Goal: Browse casually: Explore the website without a specific task or goal

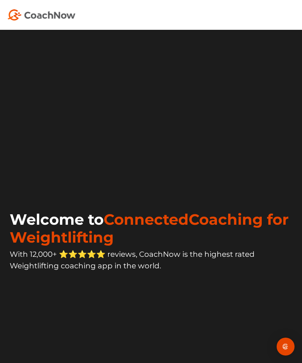
click at [282, 345] on img "Open Intercom Messenger" at bounding box center [285, 346] width 9 height 9
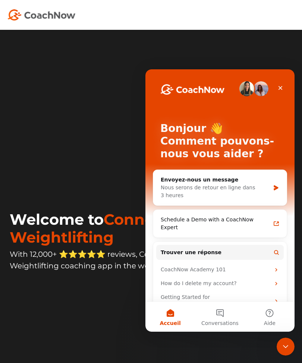
click at [286, 85] on div "Fermer" at bounding box center [280, 87] width 13 height 13
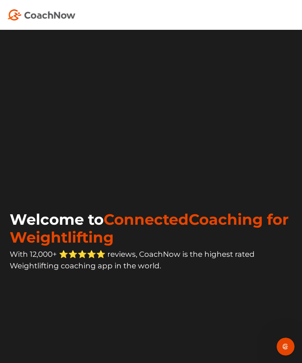
click at [286, 342] on icon "Ouvrir le Messenger Intercom" at bounding box center [286, 347] width 12 height 12
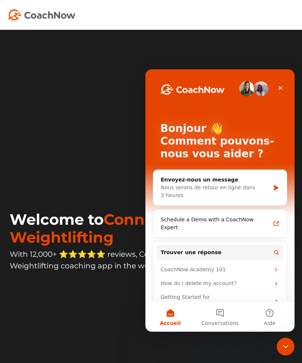
click at [276, 93] on div "Fermer" at bounding box center [280, 87] width 13 height 13
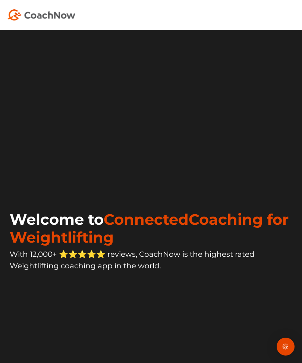
click at [293, 338] on div "Open Intercom Messenger" at bounding box center [286, 347] width 18 height 18
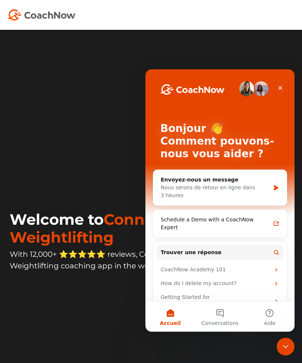
click at [284, 87] on div "Fermer" at bounding box center [280, 87] width 13 height 13
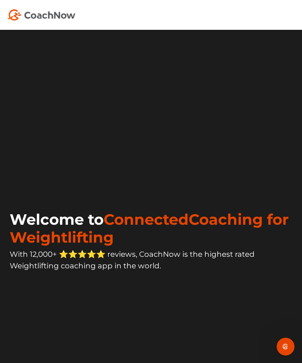
click at [290, 338] on div "Welcome to ConnectedCoaching for Weightlifting With 12,000+ ⭐️⭐️⭐️⭐️⭐️ reviews,…" at bounding box center [150, 279] width 287 height 185
click at [292, 341] on div "Ouvrir le Messenger Intercom" at bounding box center [285, 346] width 25 height 25
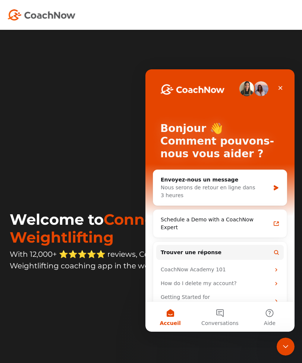
click at [281, 91] on icon "Fermer" at bounding box center [280, 88] width 6 height 6
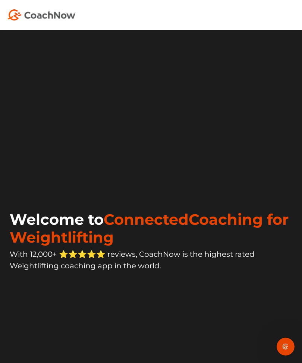
click at [290, 341] on div "Ouvrir le Messenger Intercom" at bounding box center [285, 346] width 25 height 25
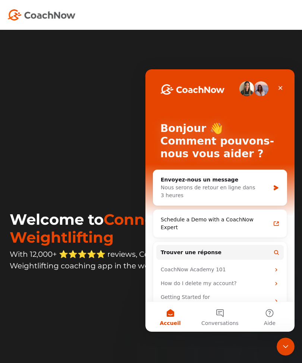
click at [286, 85] on div "Fermer" at bounding box center [280, 87] width 13 height 13
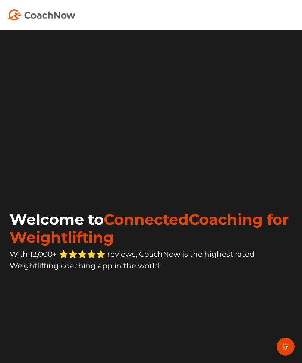
click at [288, 342] on div "Ouvrir le Messenger Intercom" at bounding box center [285, 346] width 25 height 25
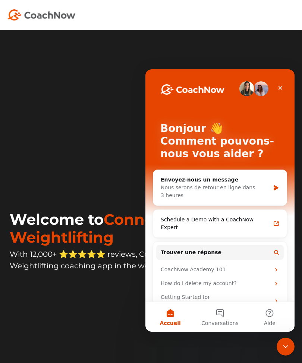
click at [281, 87] on icon "Fermer" at bounding box center [281, 88] width 4 height 4
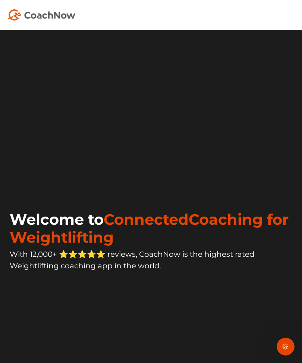
click at [295, 344] on div "Welcome to ConnectedCoaching for Weightlifting With 12,000+ ⭐️⭐️⭐️⭐️⭐️ reviews,…" at bounding box center [151, 206] width 302 height 331
click at [290, 185] on video at bounding box center [150, 113] width 287 height 144
click at [292, 351] on div "Ouvrir le Messenger Intercom" at bounding box center [285, 346] width 25 height 25
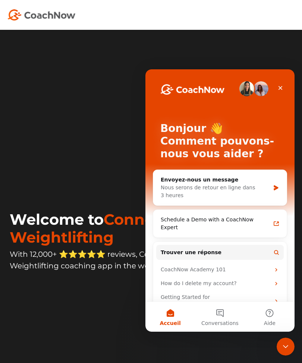
click at [281, 91] on icon "Fermer" at bounding box center [280, 88] width 6 height 6
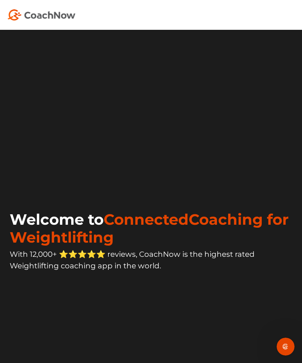
click at [288, 348] on icon "Ouvrir le Messenger Intercom" at bounding box center [286, 347] width 12 height 12
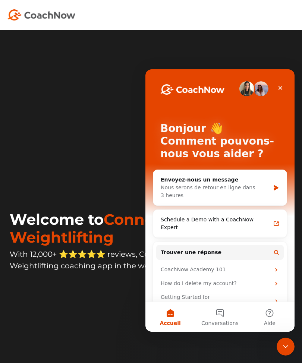
click at [286, 91] on div "Fermer" at bounding box center [280, 87] width 13 height 13
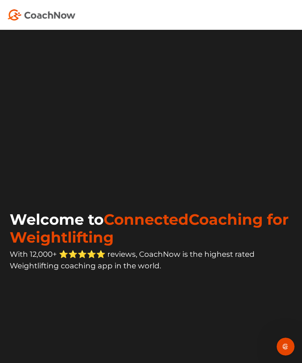
click at [292, 341] on div "Ouvrir le Messenger Intercom" at bounding box center [285, 346] width 25 height 25
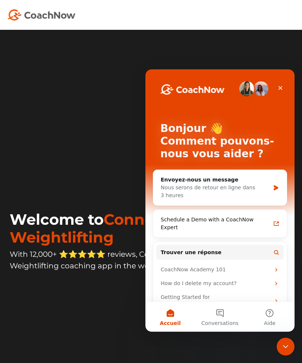
click at [281, 91] on div "Fermer" at bounding box center [280, 87] width 13 height 13
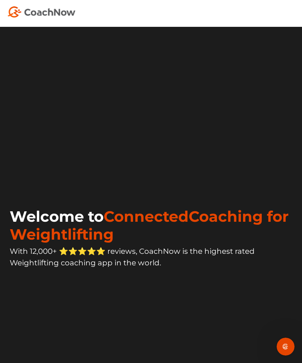
scroll to position [4, 0]
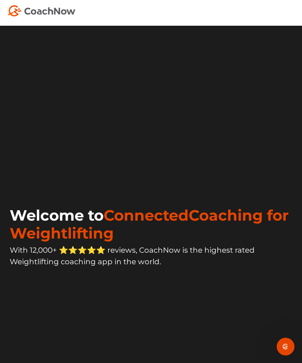
click at [290, 335] on div "Welcome to ConnectedCoaching for Weightlifting With 12,000+ ⭐️⭐️⭐️⭐️⭐️ reviews,…" at bounding box center [150, 275] width 287 height 185
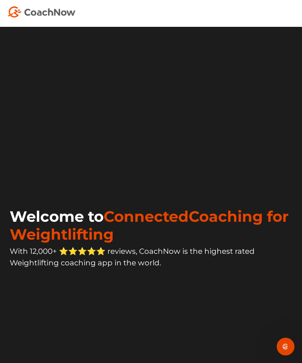
scroll to position [3, 0]
click at [289, 341] on div "Ouvrir le Messenger Intercom" at bounding box center [285, 346] width 25 height 25
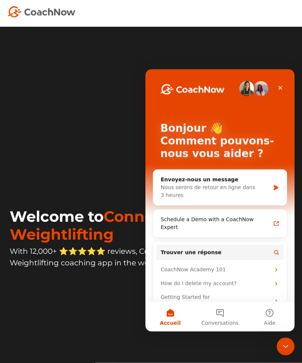
scroll to position [0, 0]
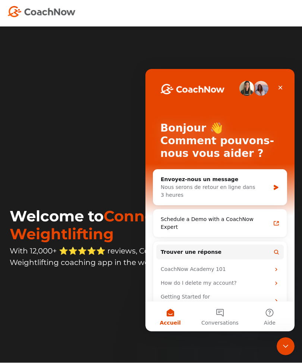
click at [290, 336] on div "Welcome to ConnectedCoaching for Weightlifting With 12,000+ ⭐️⭐️⭐️⭐️⭐️ reviews,…" at bounding box center [150, 276] width 287 height 185
click at [292, 335] on div "Welcome to ConnectedCoaching for Weightlifting With 12,000+ ⭐️⭐️⭐️⭐️⭐️ reviews,…" at bounding box center [150, 276] width 287 height 185
